Goal: Information Seeking & Learning: Learn about a topic

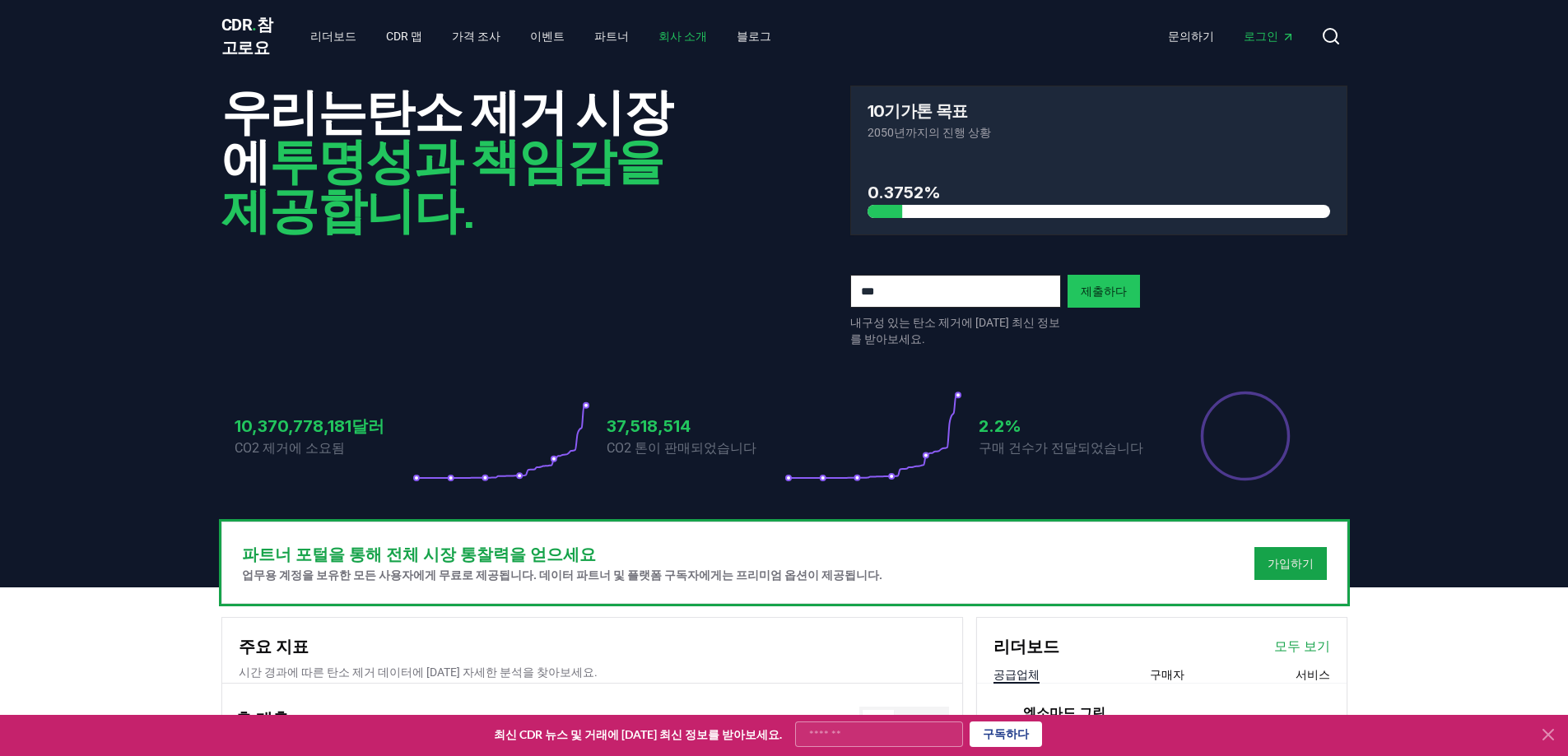
click at [670, 42] on font "회사 소개" at bounding box center [682, 36] width 48 height 13
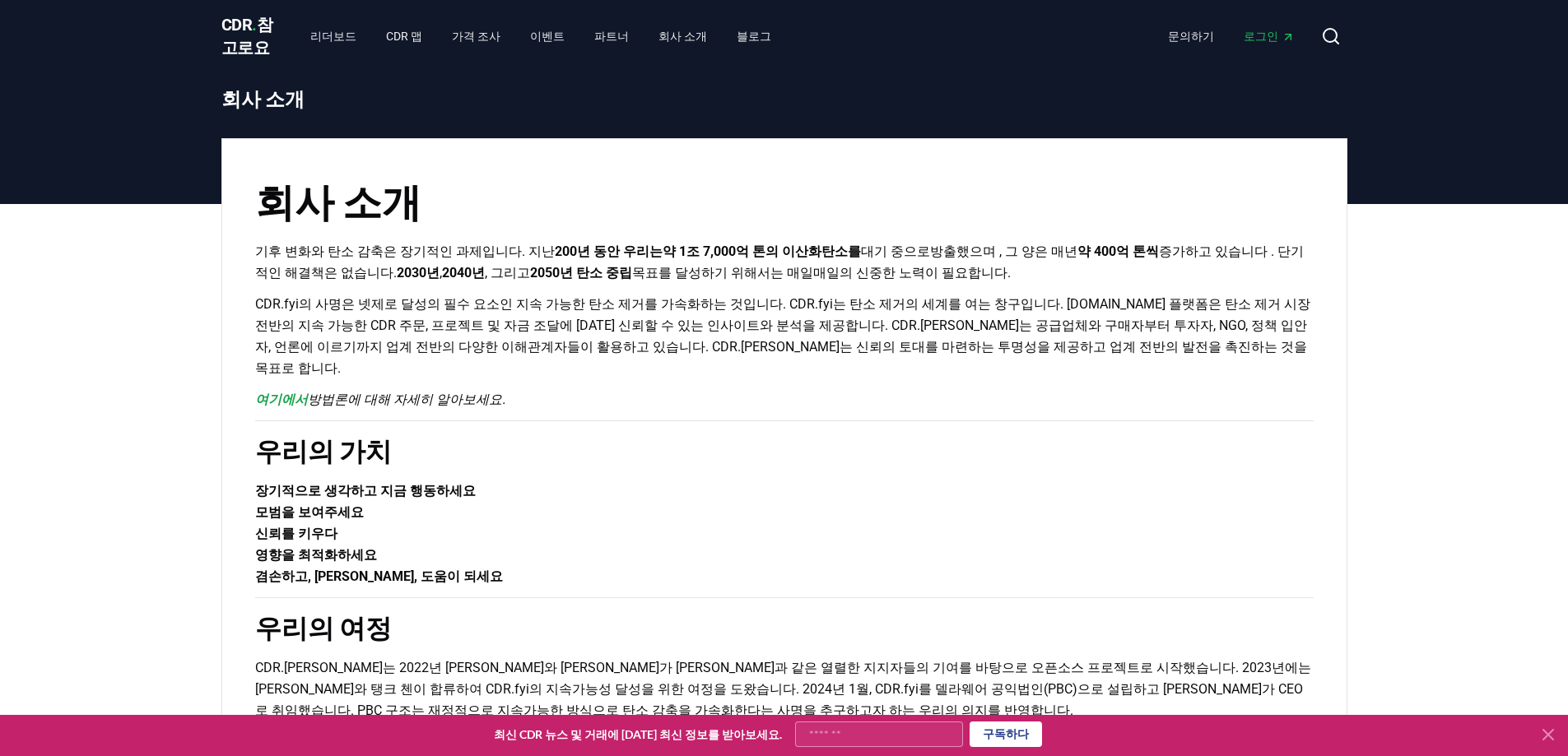
click at [1209, 391] on p "여기에서 방법론에 대해 [PERSON_NAME] ." at bounding box center [784, 400] width 1058 height 22
